Goal: Task Accomplishment & Management: Manage account settings

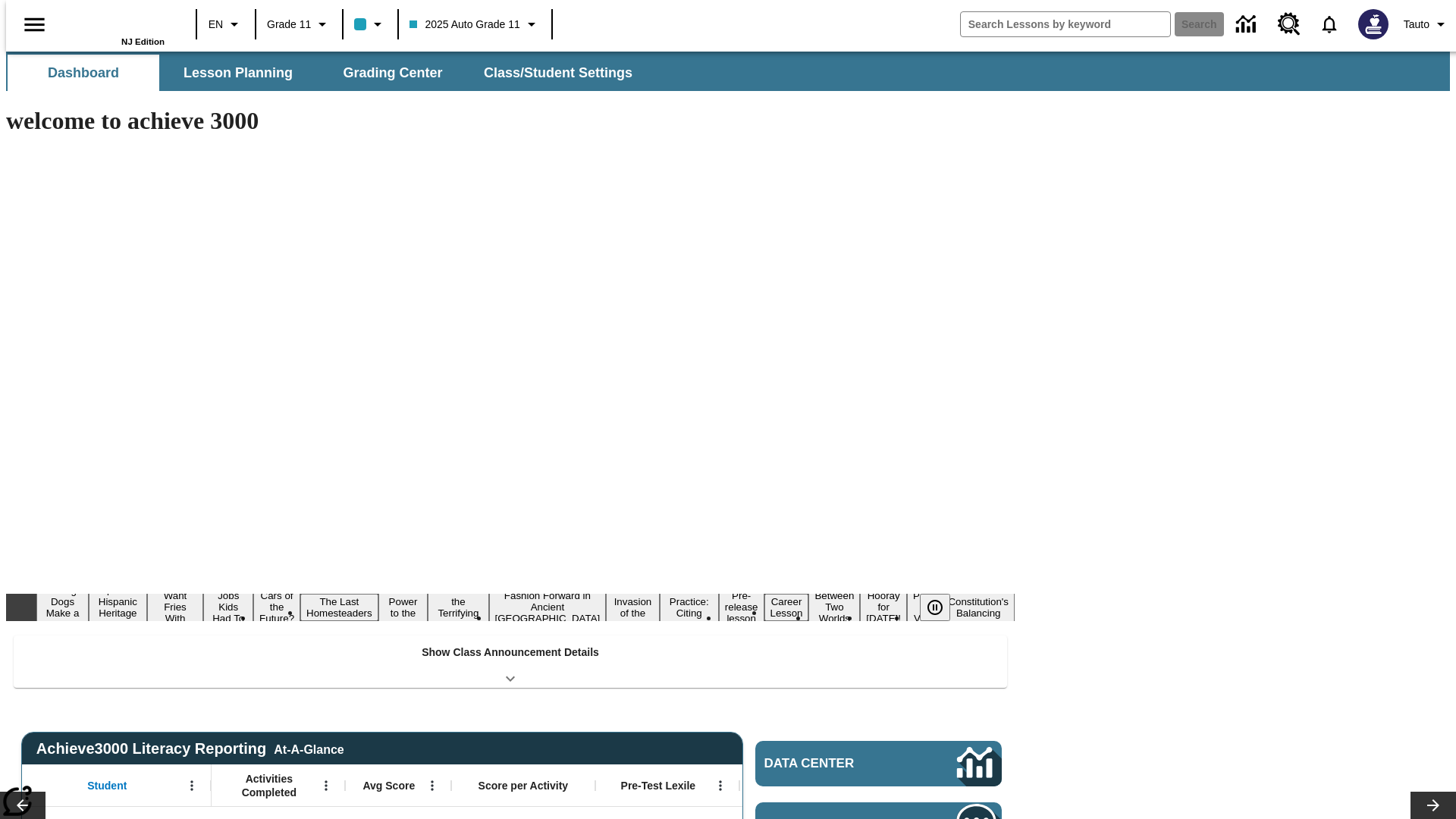
type input "-1"
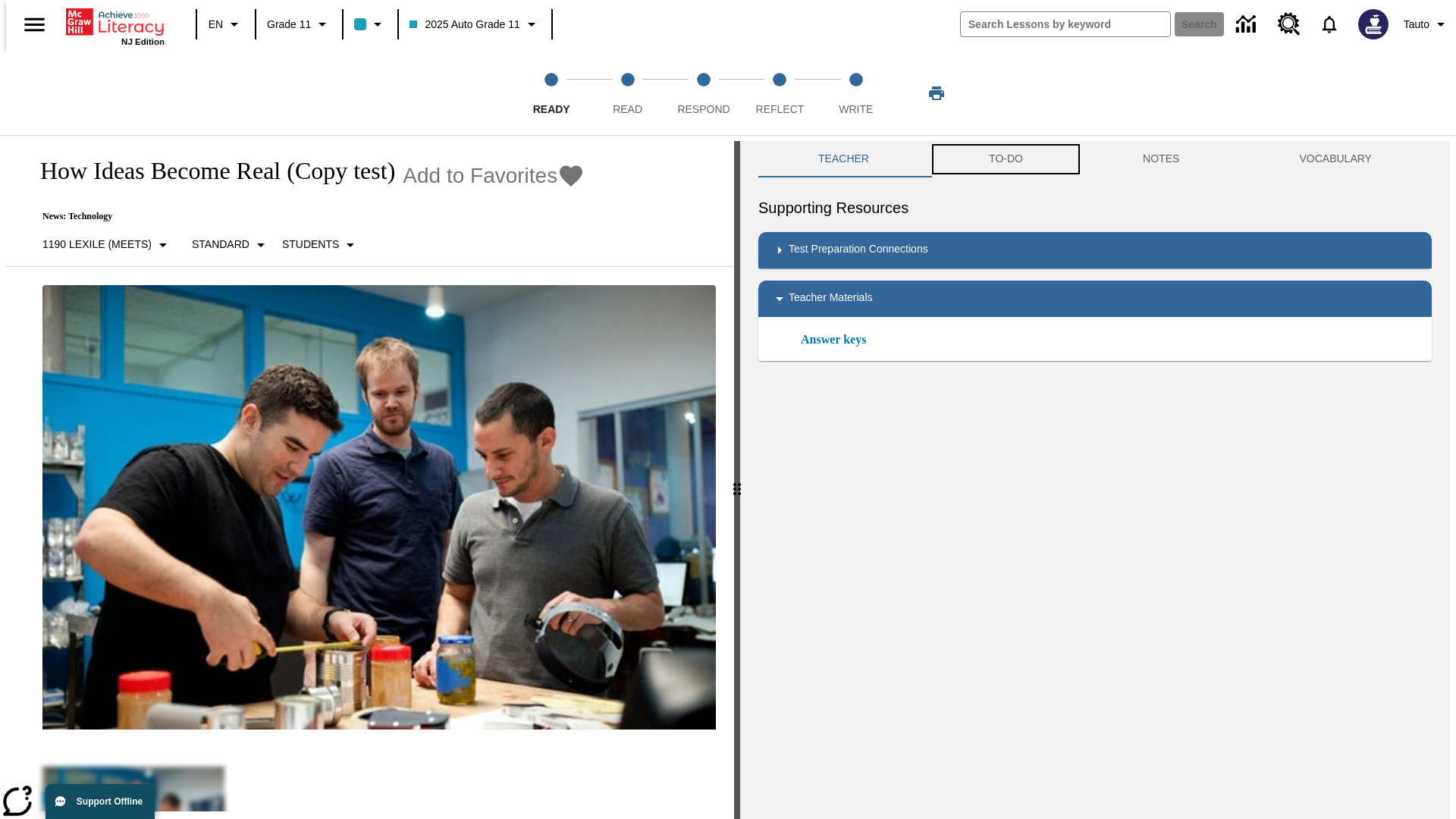
click at [1004, 159] on button "TO-DO" at bounding box center [1005, 159] width 154 height 36
